Goal: Obtain resource: Download file/media

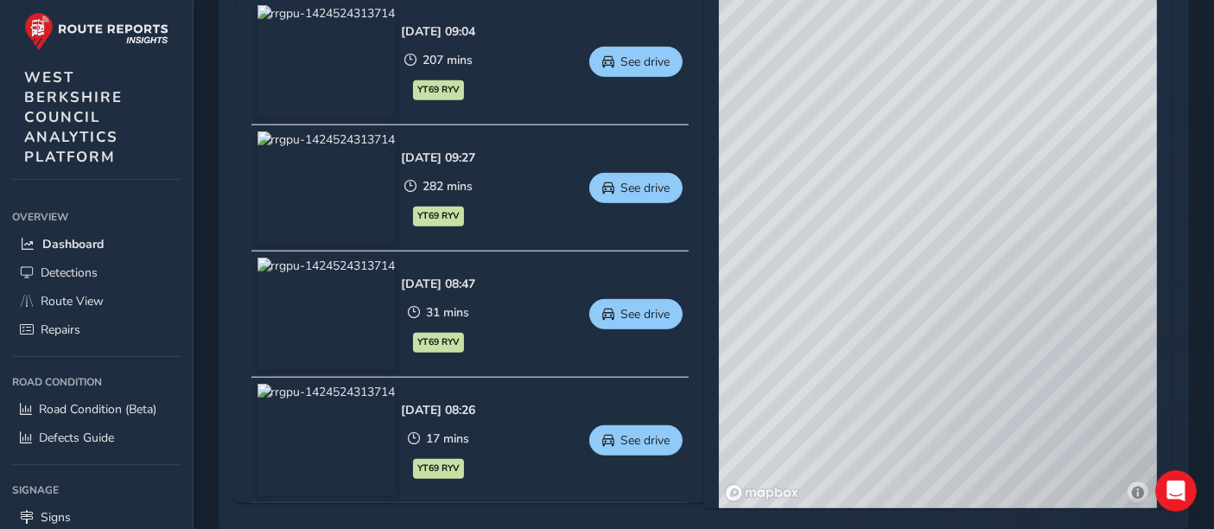
scroll to position [829, 0]
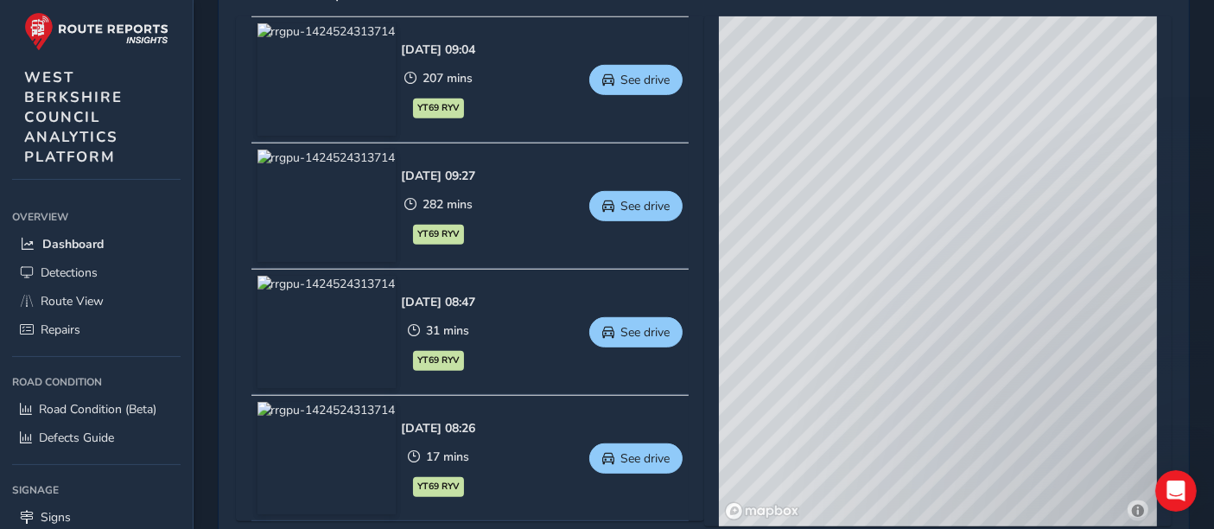
drag, startPoint x: 755, startPoint y: 223, endPoint x: 918, endPoint y: 224, distance: 162.4
click at [918, 224] on div "© Mapbox © OpenStreetMap Improve this map © Maxar" at bounding box center [938, 271] width 438 height 510
drag, startPoint x: 800, startPoint y: 46, endPoint x: 1118, endPoint y: 252, distance: 379.1
click at [1118, 252] on div "© Mapbox © OpenStreetMap Improve this map © Maxar" at bounding box center [938, 271] width 438 height 510
click at [950, 226] on div "© Mapbox © OpenStreetMap Improve this map © Maxar" at bounding box center [938, 271] width 438 height 510
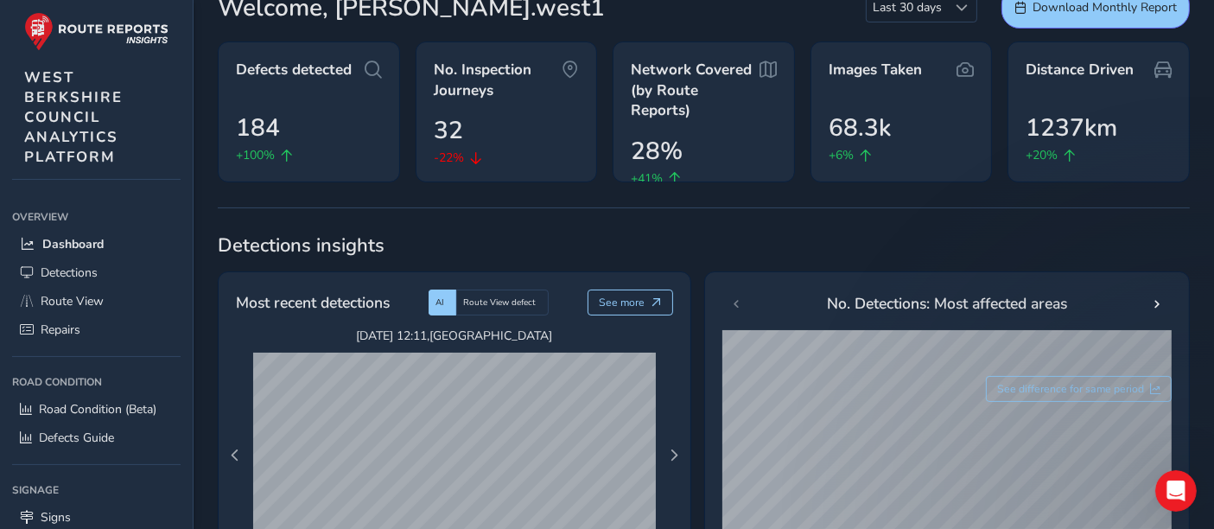
scroll to position [0, 0]
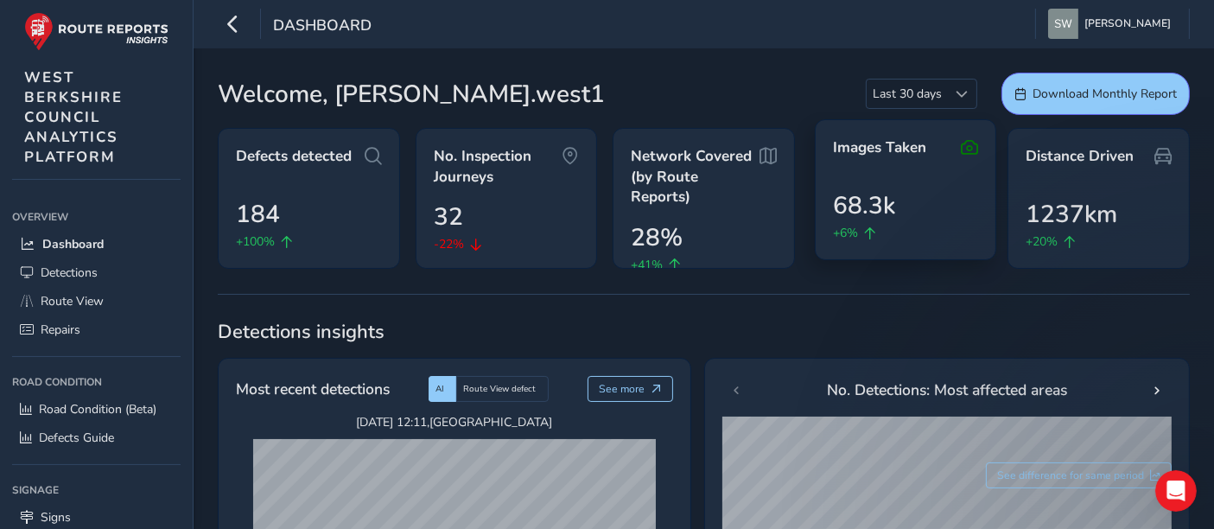
click at [846, 191] on span "68.3k" at bounding box center [864, 205] width 62 height 36
click at [972, 149] on icon at bounding box center [969, 147] width 17 height 21
click at [879, 203] on span "68.3k" at bounding box center [864, 205] width 62 height 36
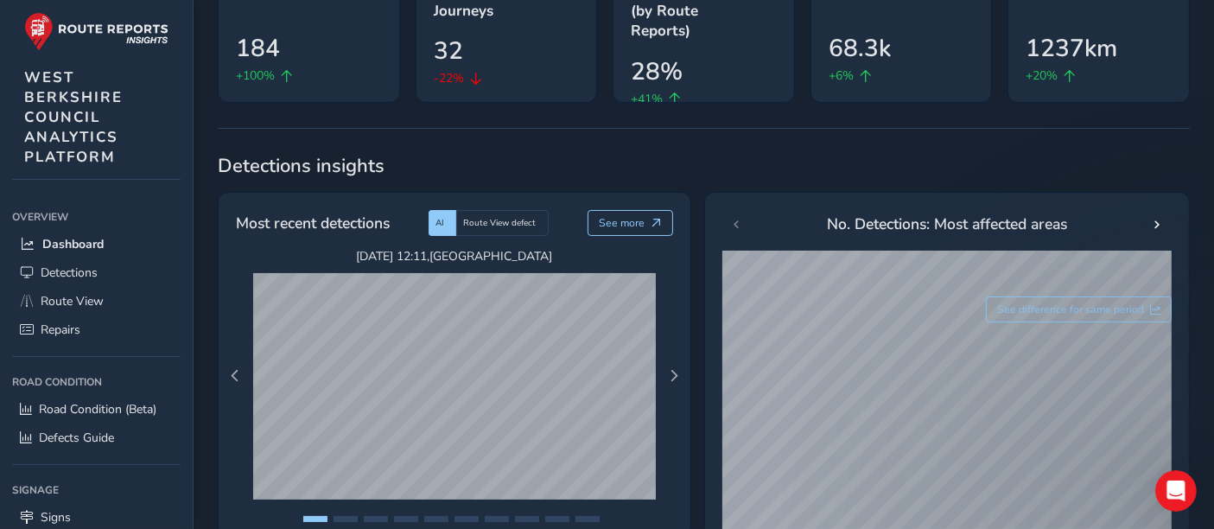
scroll to position [192, 0]
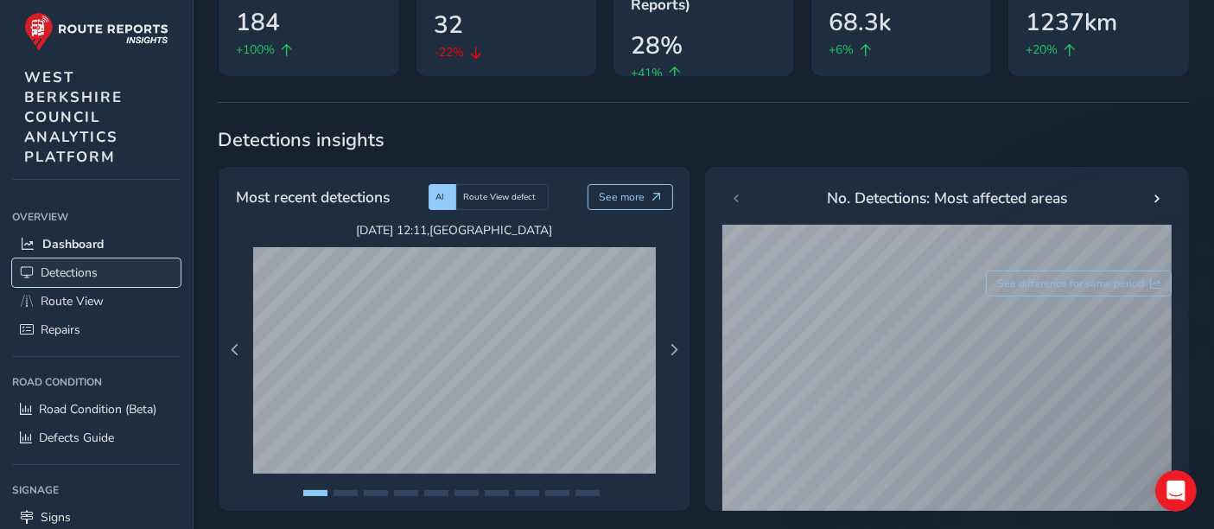
click at [54, 276] on span "Detections" at bounding box center [69, 272] width 57 height 16
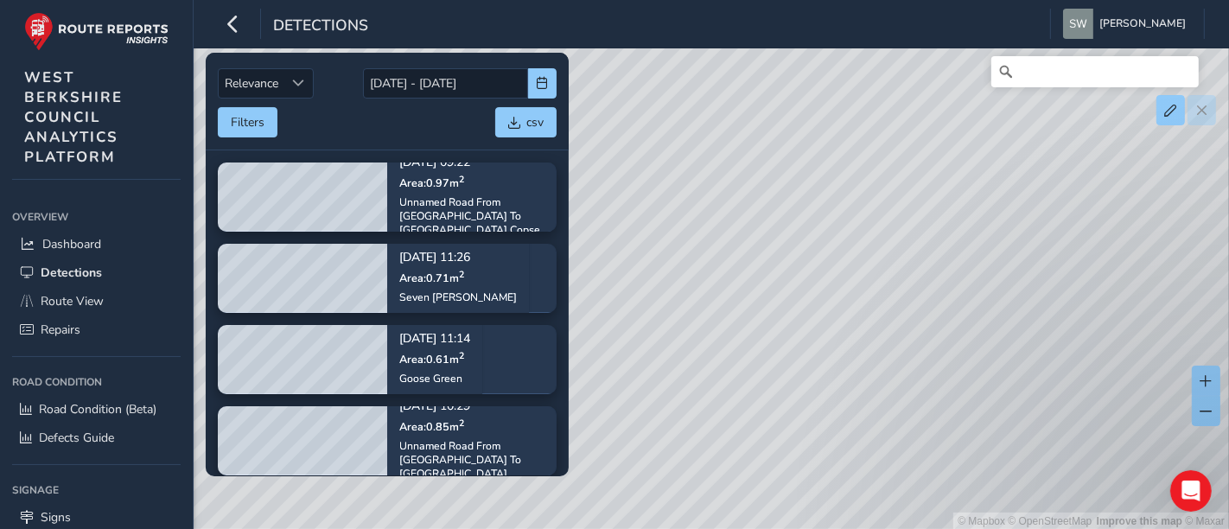
drag, startPoint x: 640, startPoint y: 223, endPoint x: 918, endPoint y: 360, distance: 309.5
click at [918, 360] on div "© Mapbox © OpenStreetMap Improve this map © Maxar" at bounding box center [614, 265] width 1229 height 530
drag, startPoint x: 663, startPoint y: 109, endPoint x: 912, endPoint y: 300, distance: 313.7
click at [912, 300] on div "© Mapbox © OpenStreetMap Improve this map © Maxar" at bounding box center [614, 265] width 1229 height 530
click at [93, 302] on span "Route View" at bounding box center [72, 301] width 63 height 16
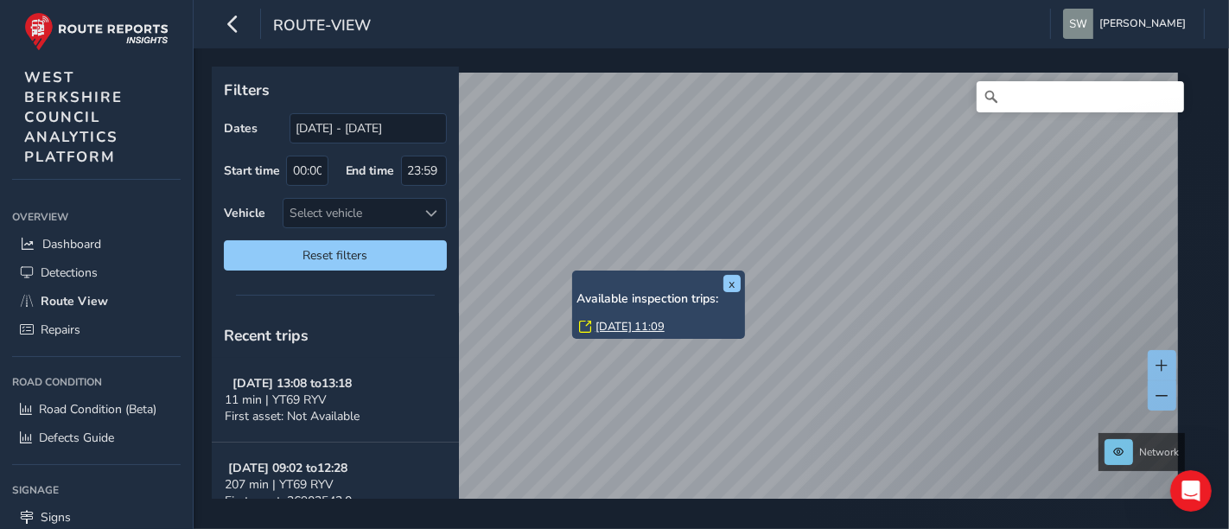
click at [618, 326] on link "[DATE] 11:09" at bounding box center [629, 327] width 69 height 16
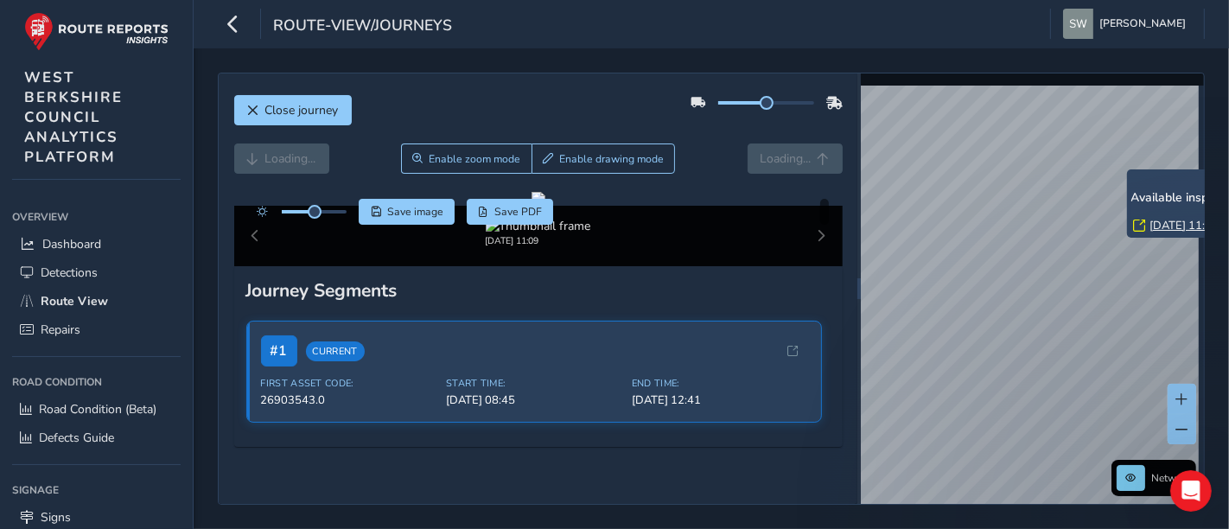
click at [1128, 170] on div "x Available inspection trips: [DATE] 11:09" at bounding box center [1213, 203] width 173 height 68
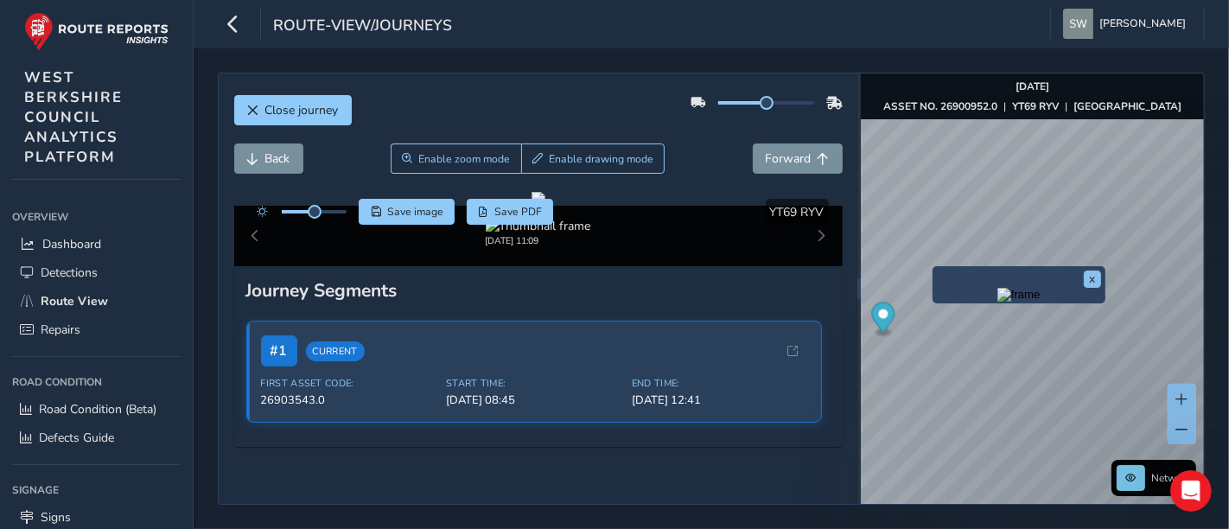
click at [933, 266] on div "x" at bounding box center [1018, 284] width 173 height 37
click at [997, 302] on img "Preview frame" at bounding box center [1018, 295] width 43 height 14
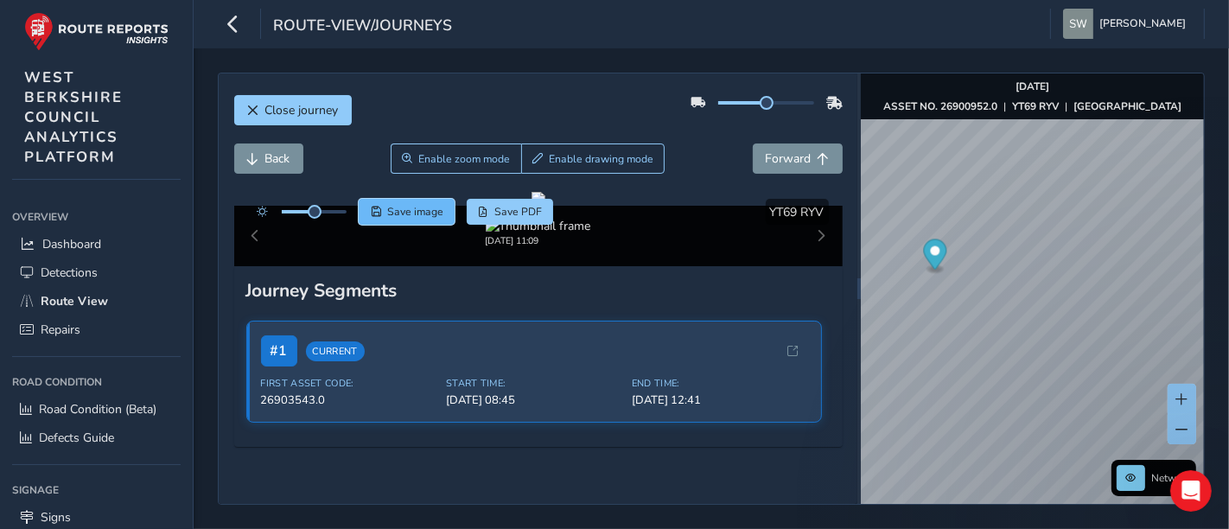
click at [398, 216] on span "Save image" at bounding box center [415, 212] width 56 height 14
drag, startPoint x: 754, startPoint y: 107, endPoint x: 730, endPoint y: 107, distance: 24.2
click at [736, 107] on span at bounding box center [743, 103] width 14 height 14
drag, startPoint x: 730, startPoint y: 107, endPoint x: 747, endPoint y: 112, distance: 18.0
click at [747, 112] on div at bounding box center [766, 103] width 152 height 28
